Goal: Task Accomplishment & Management: Use online tool/utility

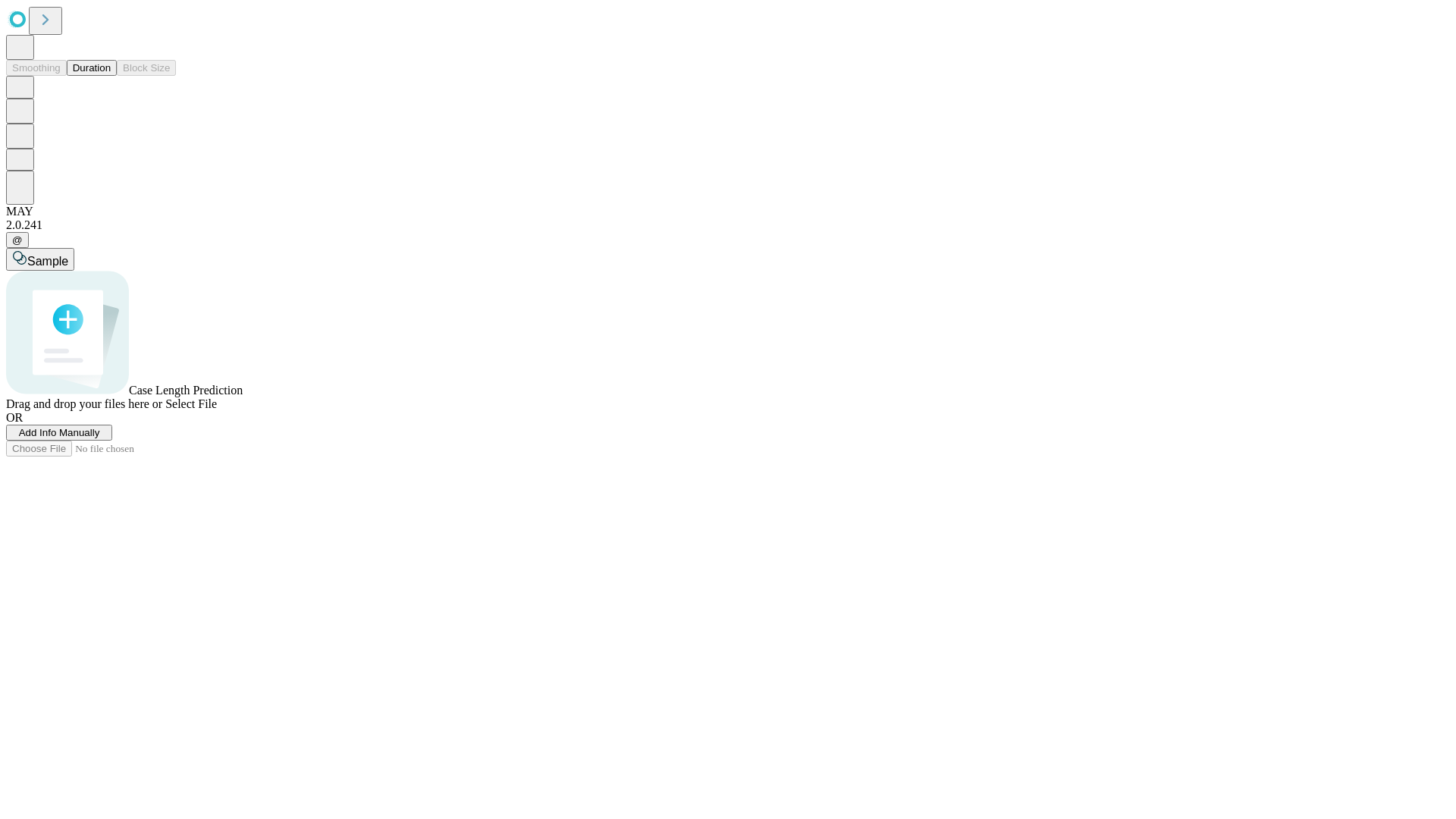
click at [110, 76] on button "Duration" at bounding box center [91, 67] width 50 height 16
click at [100, 438] on span "Add Info Manually" at bounding box center [60, 433] width 81 height 11
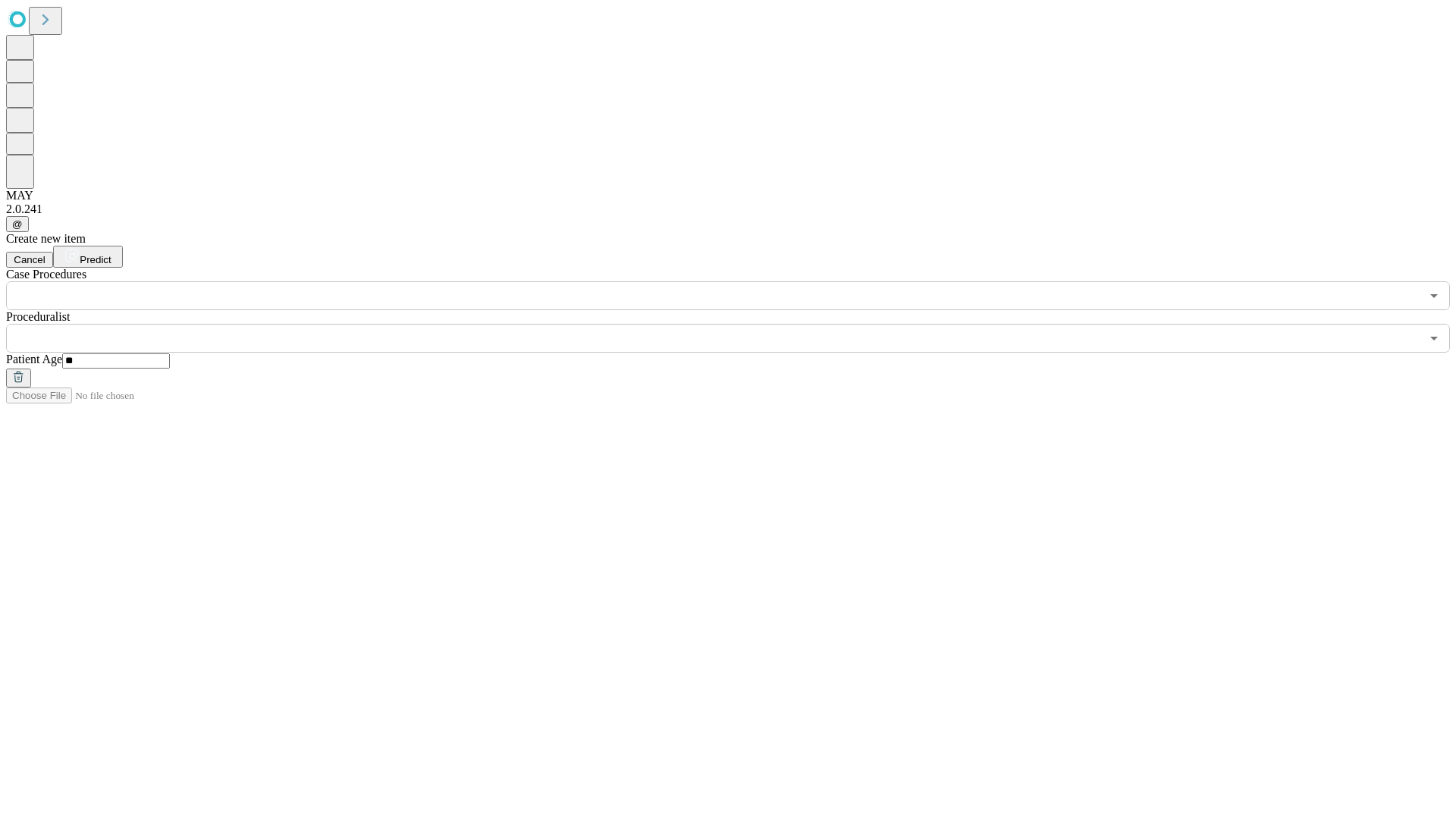
type input "**"
click at [738, 324] on input "text" at bounding box center [713, 338] width 1414 height 29
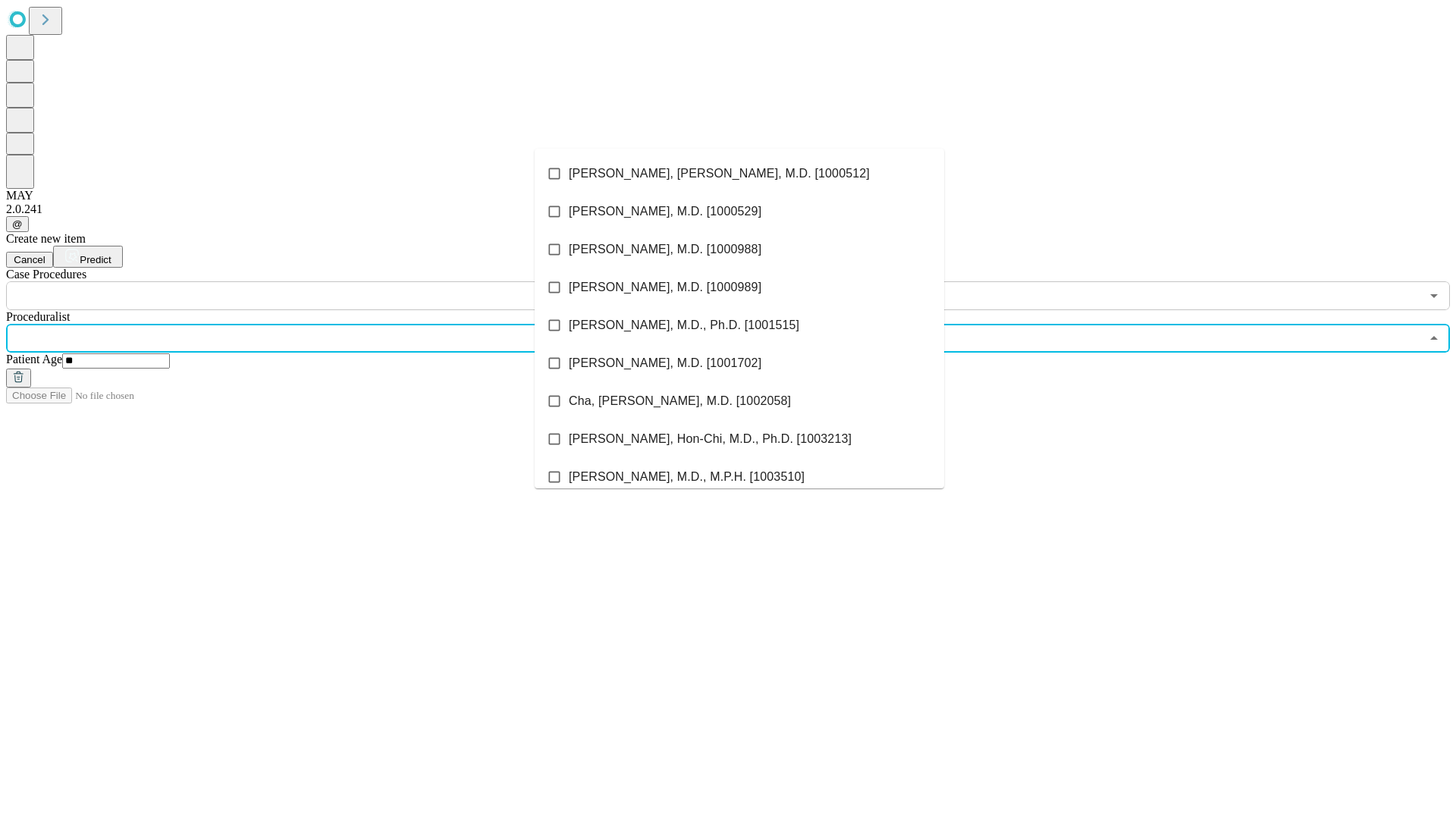
click at [739, 174] on li "[PERSON_NAME], [PERSON_NAME], M.D. [1000512]" at bounding box center [739, 174] width 410 height 38
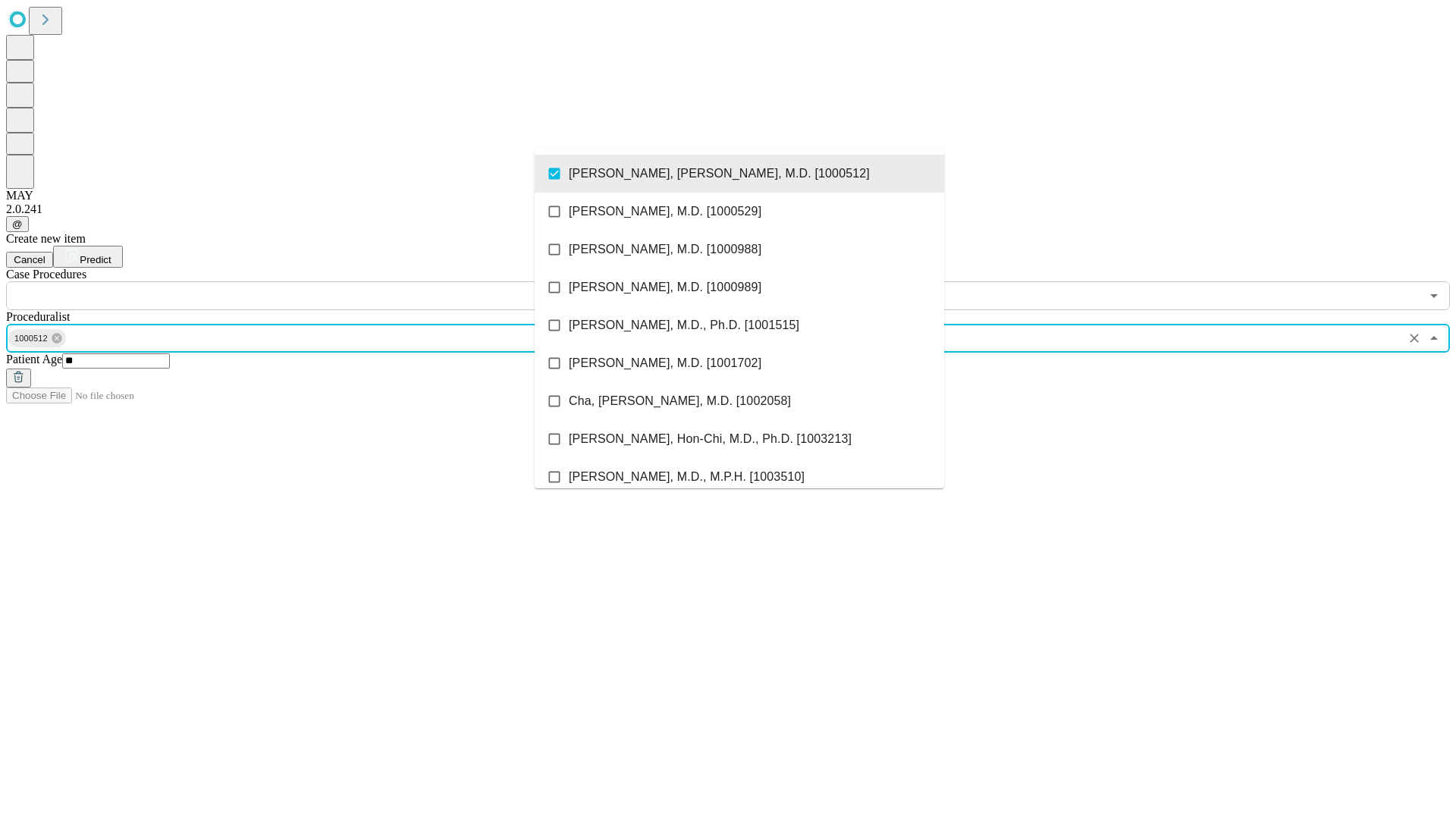
click at [318, 281] on input "text" at bounding box center [713, 295] width 1414 height 29
